Goal: Task Accomplishment & Management: Manage account settings

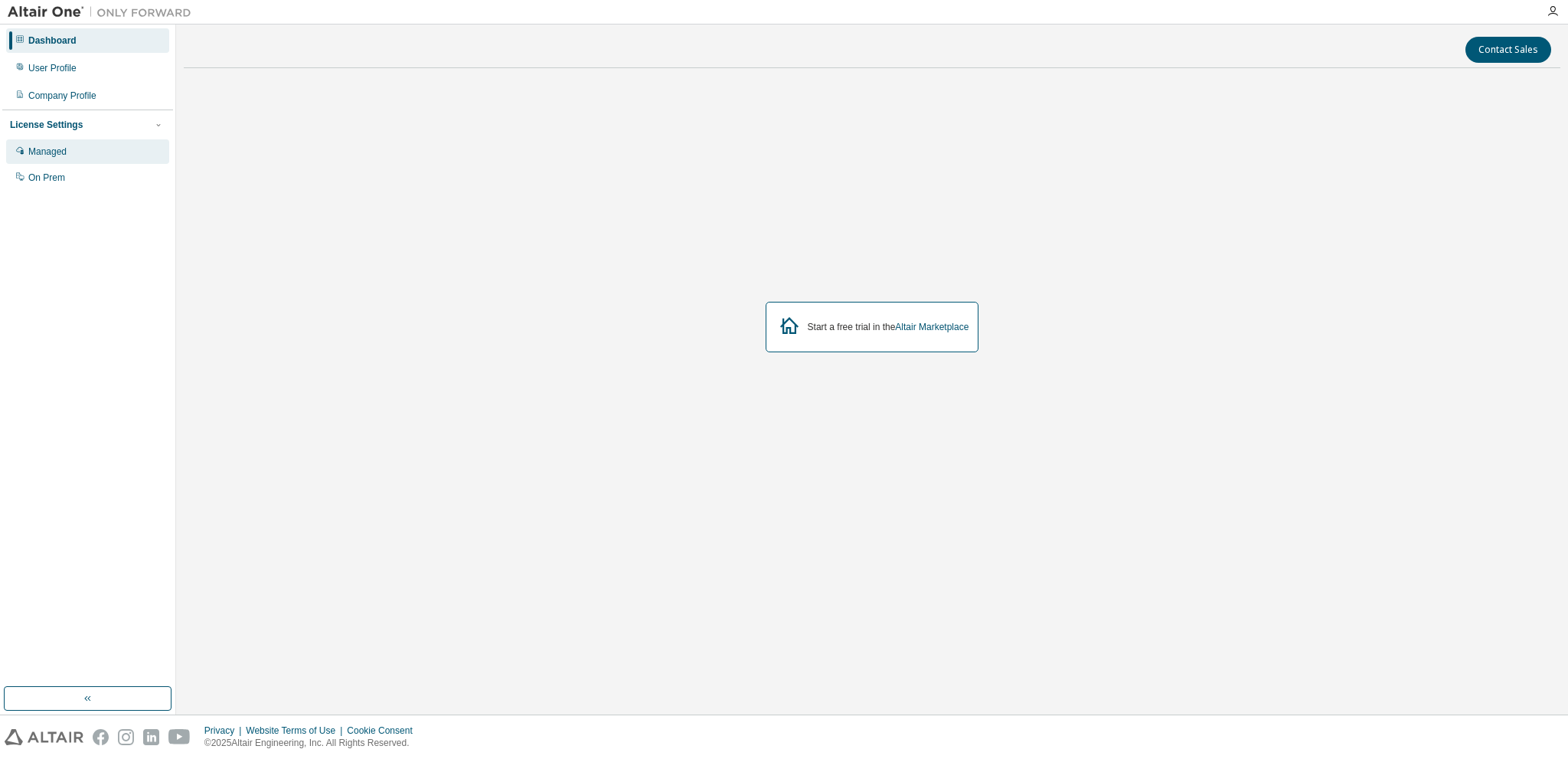
click at [86, 156] on div "Managed" at bounding box center [88, 151] width 163 height 25
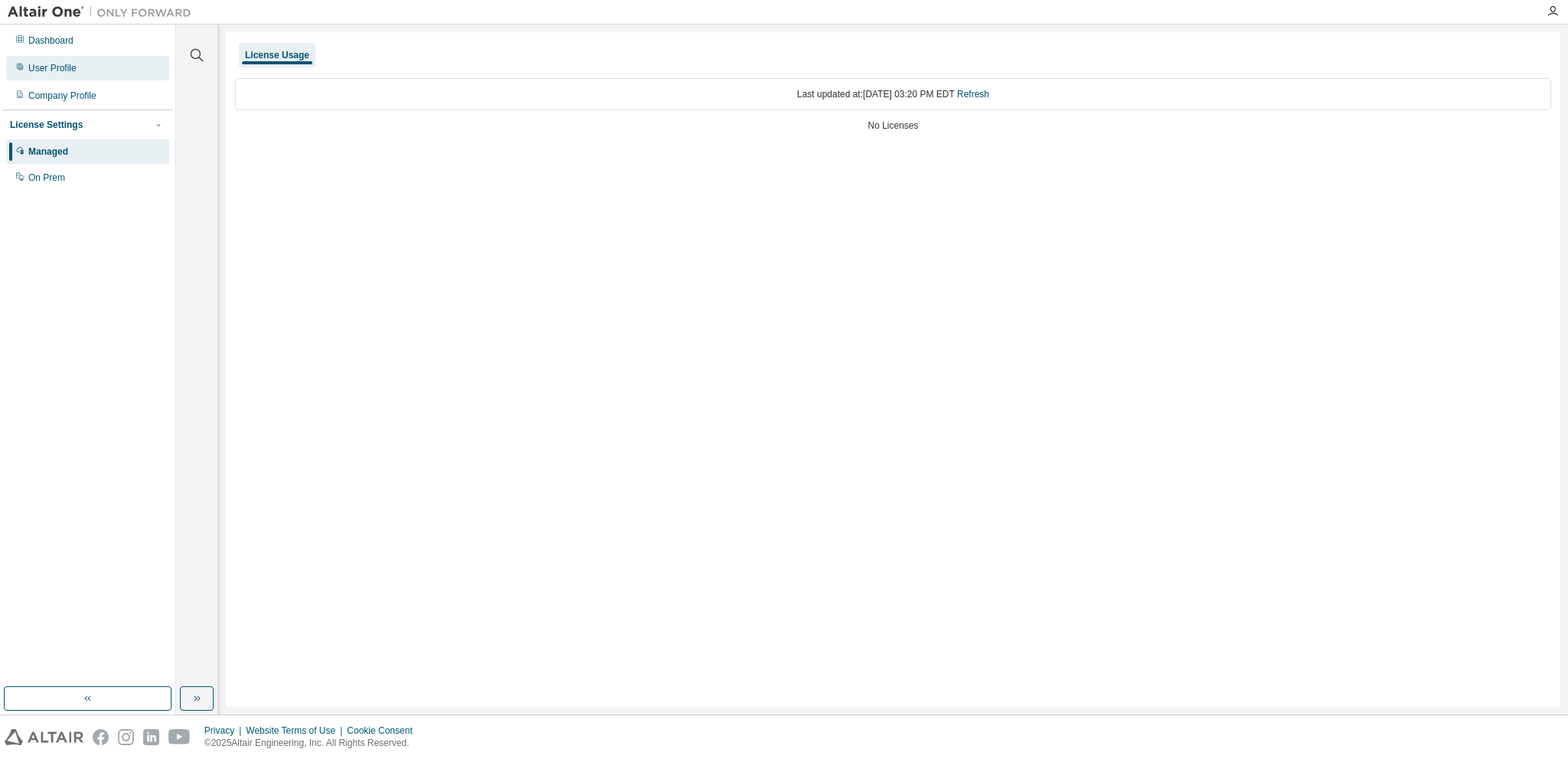
click at [85, 72] on div "User Profile" at bounding box center [88, 68] width 163 height 25
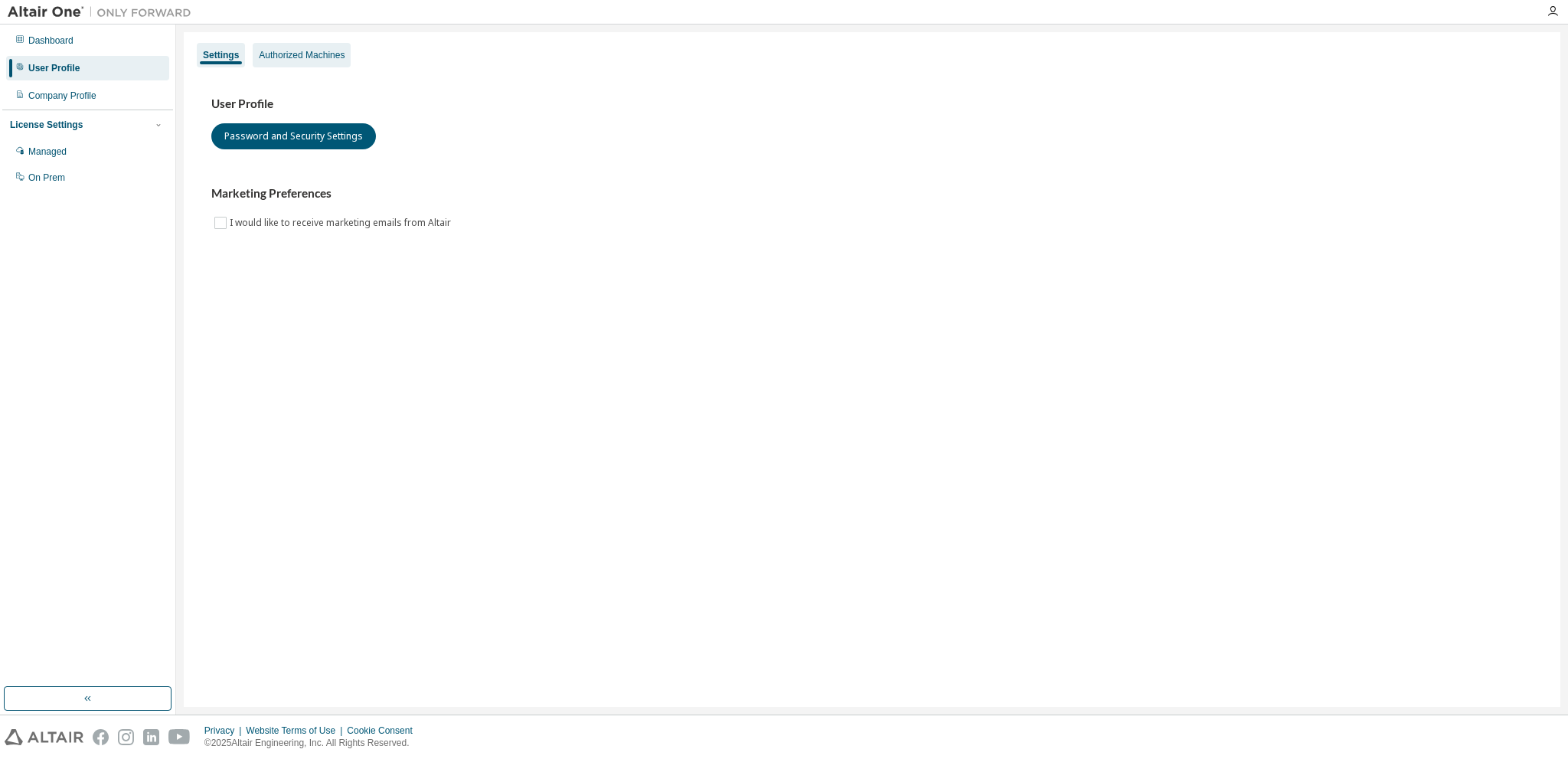
click at [288, 66] on div "Authorized Machines" at bounding box center [301, 55] width 98 height 25
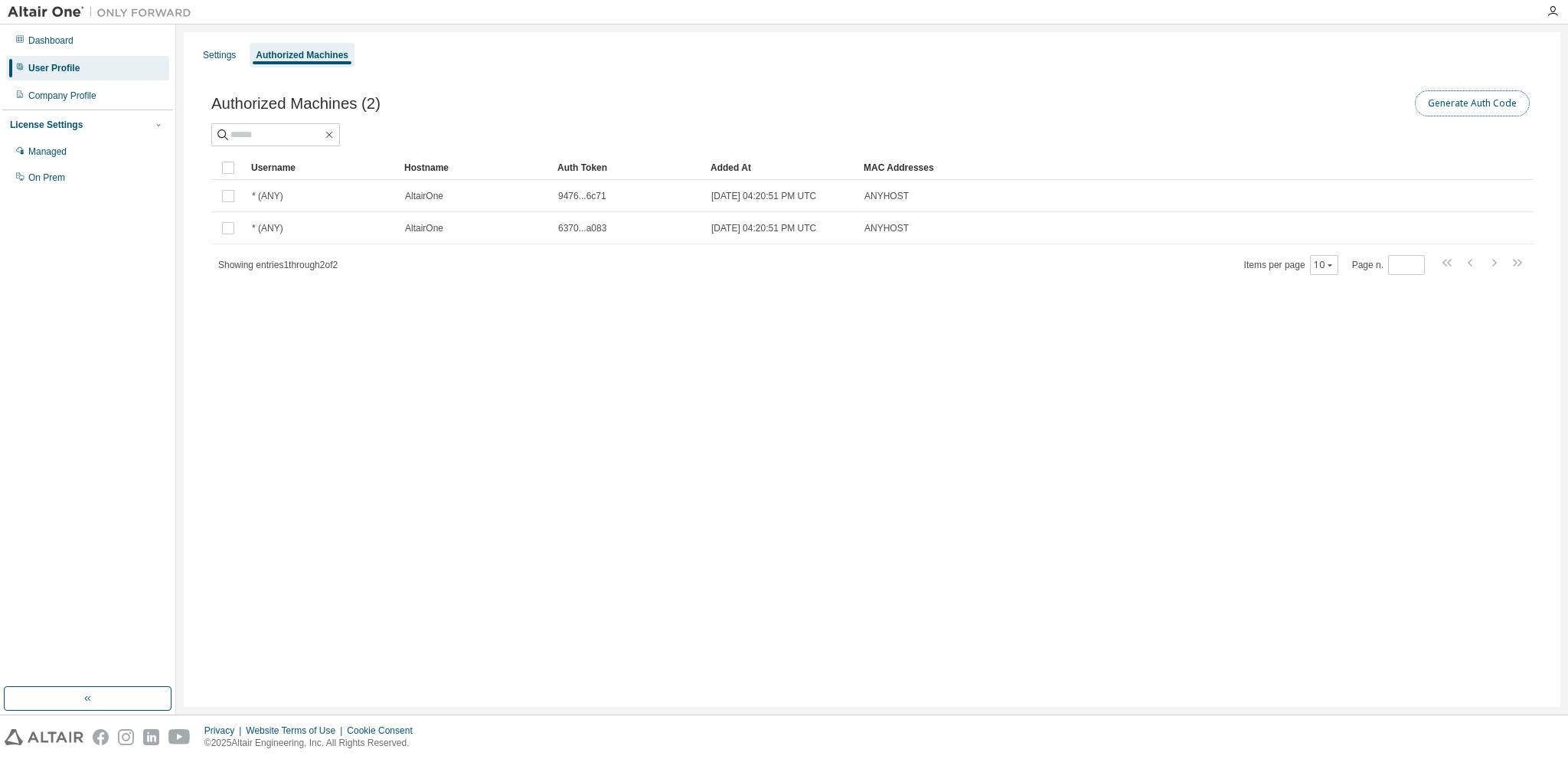
click at [1461, 106] on button "Generate Auth Code" at bounding box center [1473, 103] width 115 height 26
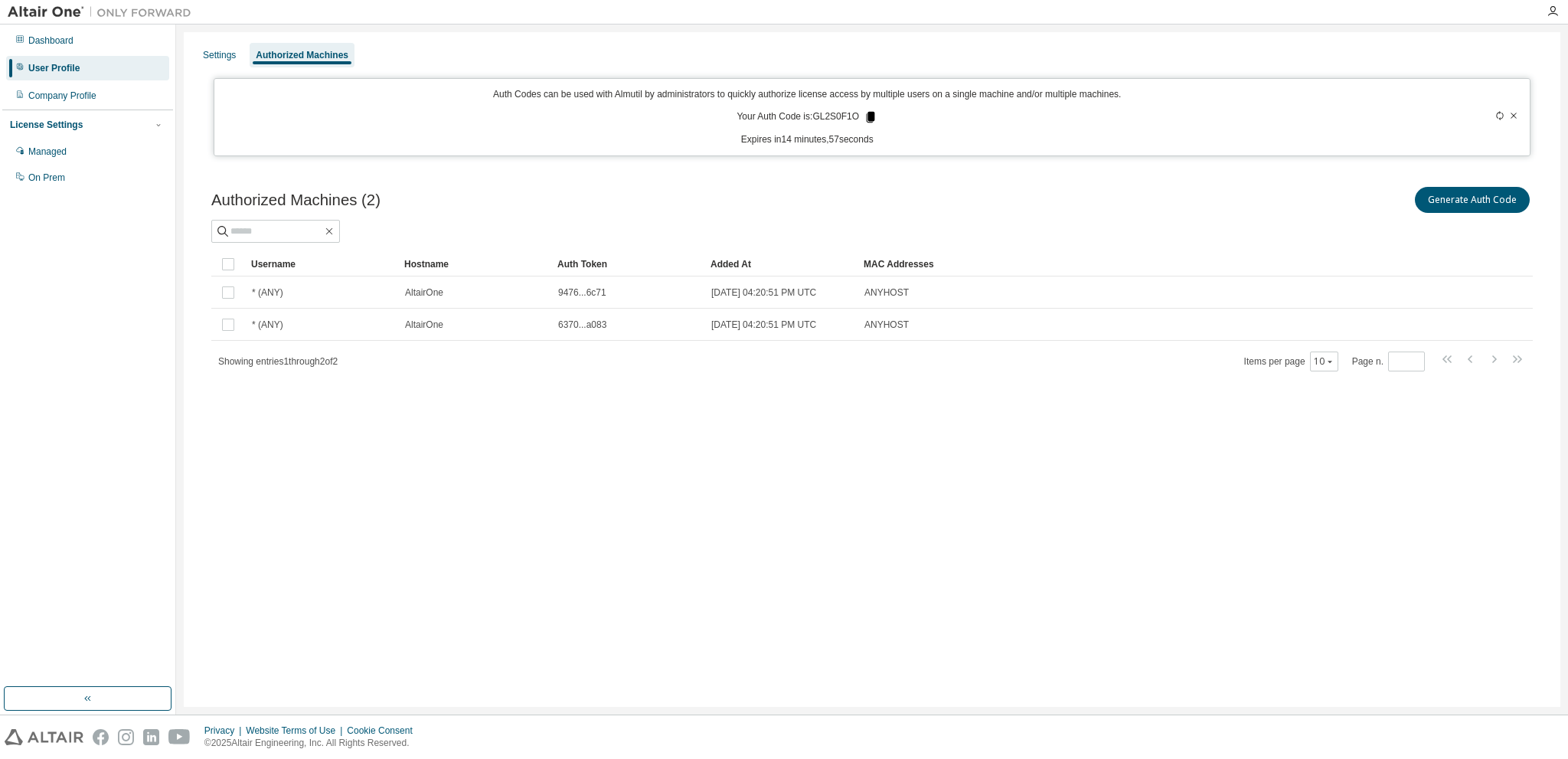
click at [867, 115] on icon at bounding box center [870, 117] width 8 height 11
